Goal: Find specific page/section: Find specific page/section

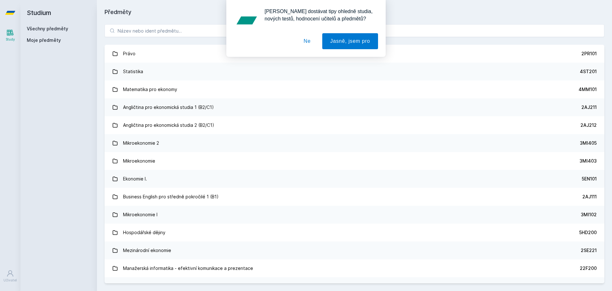
click at [308, 44] on button "Ne" at bounding box center [307, 41] width 23 height 16
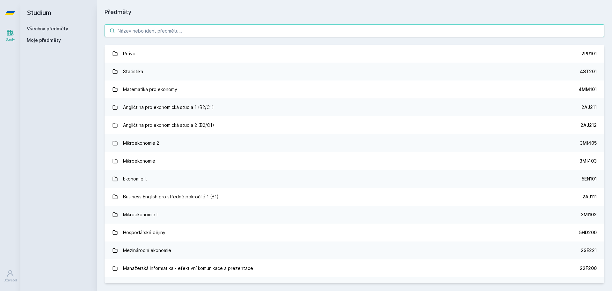
click at [188, 35] on input "search" at bounding box center [355, 30] width 500 height 13
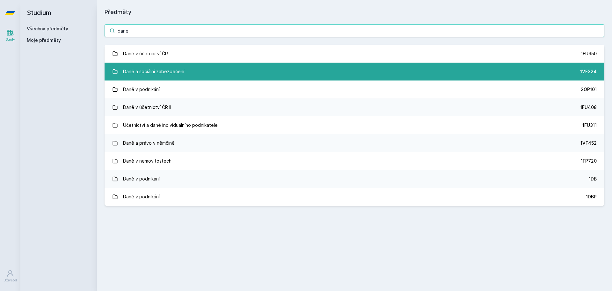
type input "dane"
click at [187, 67] on link "Daně a sociální zabezpečení 1VF224" at bounding box center [355, 72] width 500 height 18
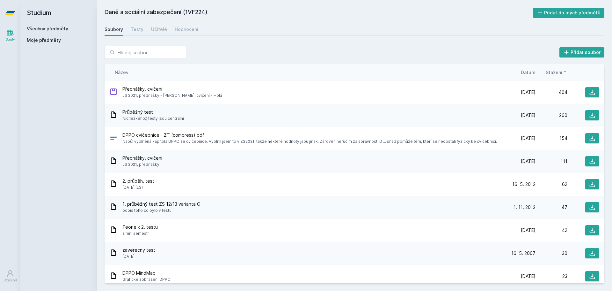
click at [148, 28] on div "Soubory Testy Učitelé Hodnocení" at bounding box center [355, 29] width 500 height 13
click at [152, 28] on div "Učitelé" at bounding box center [159, 29] width 16 height 6
